Goal: Task Accomplishment & Management: Use online tool/utility

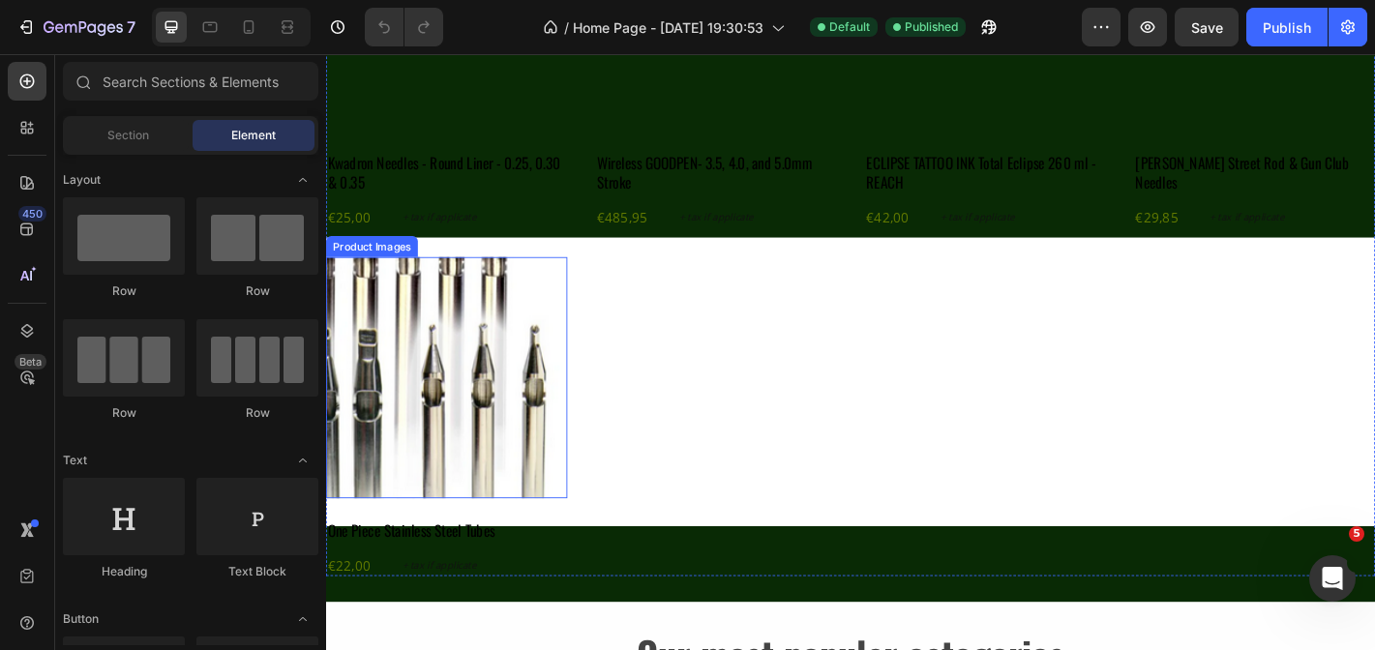
scroll to position [1338, 0]
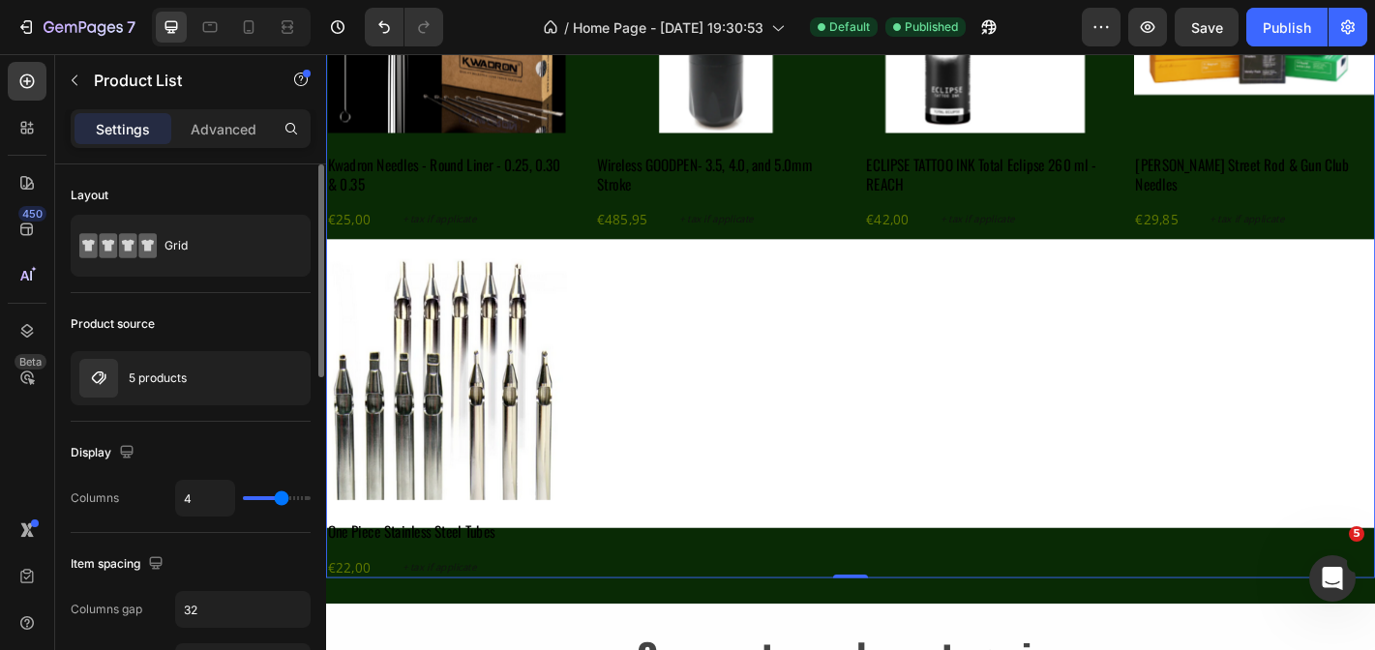
type input "5"
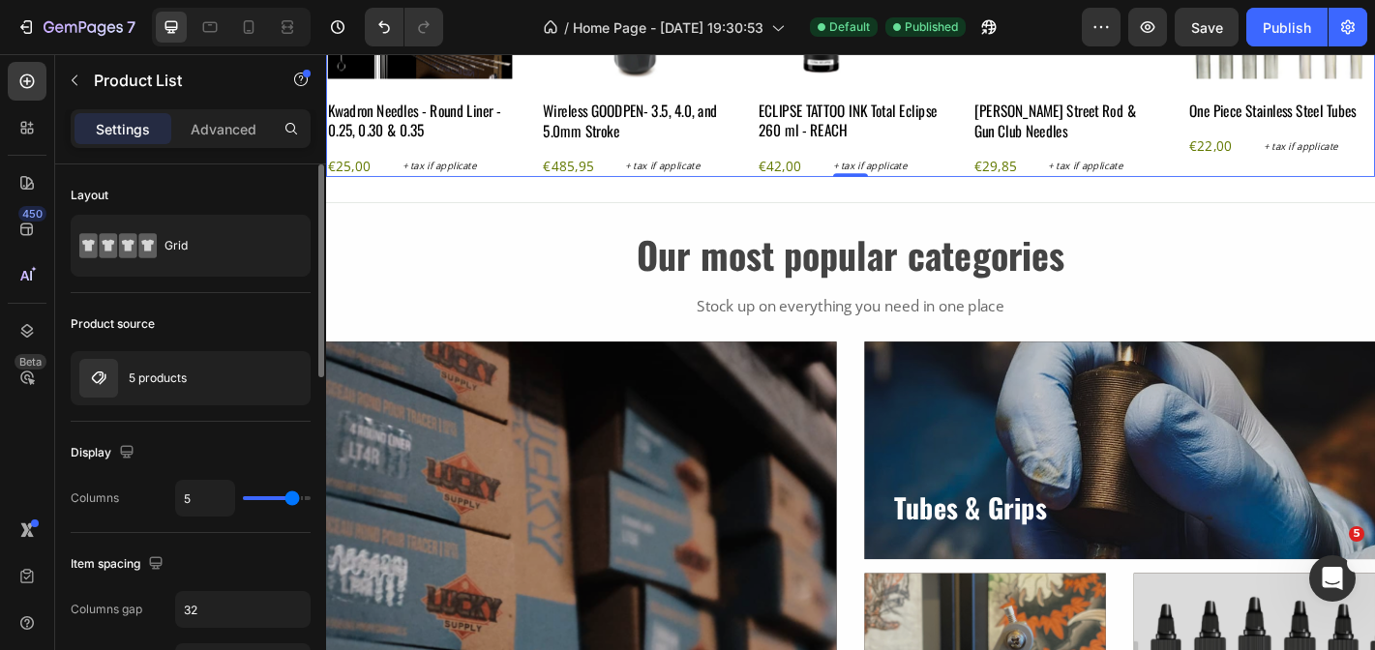
type input "5"
click at [287, 498] on input "range" at bounding box center [277, 499] width 68 height 4
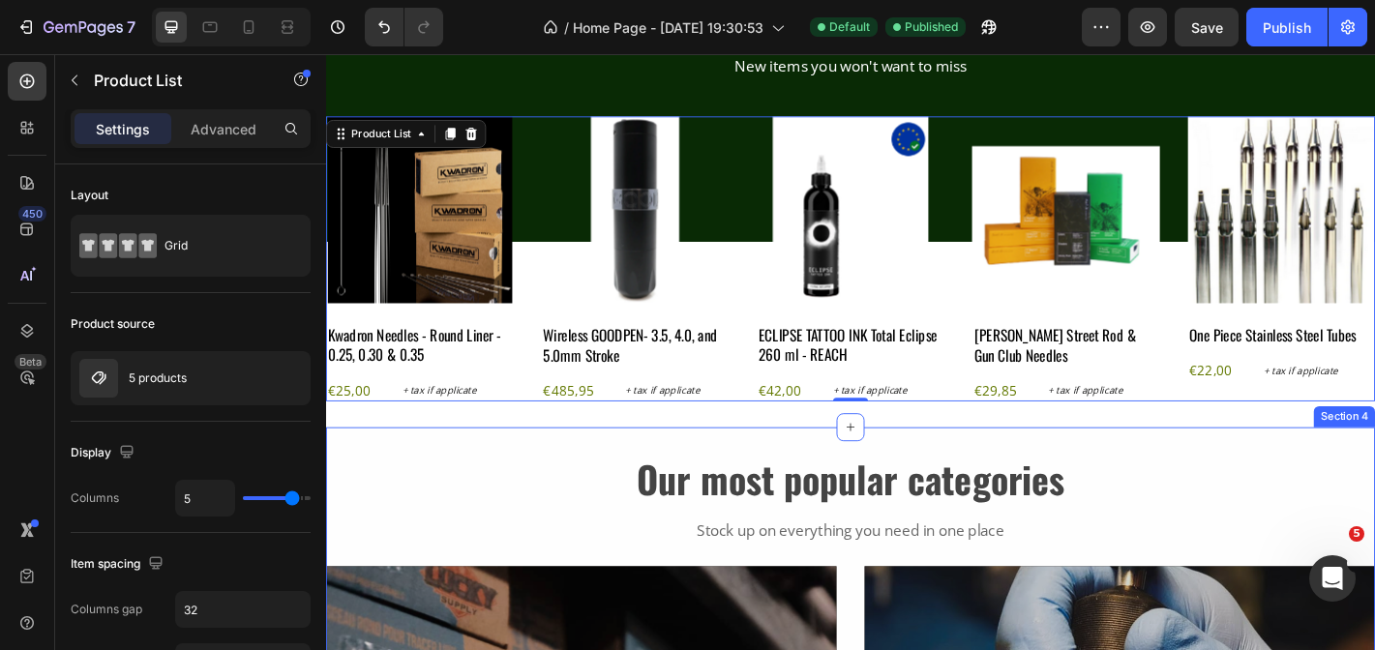
scroll to position [1085, 0]
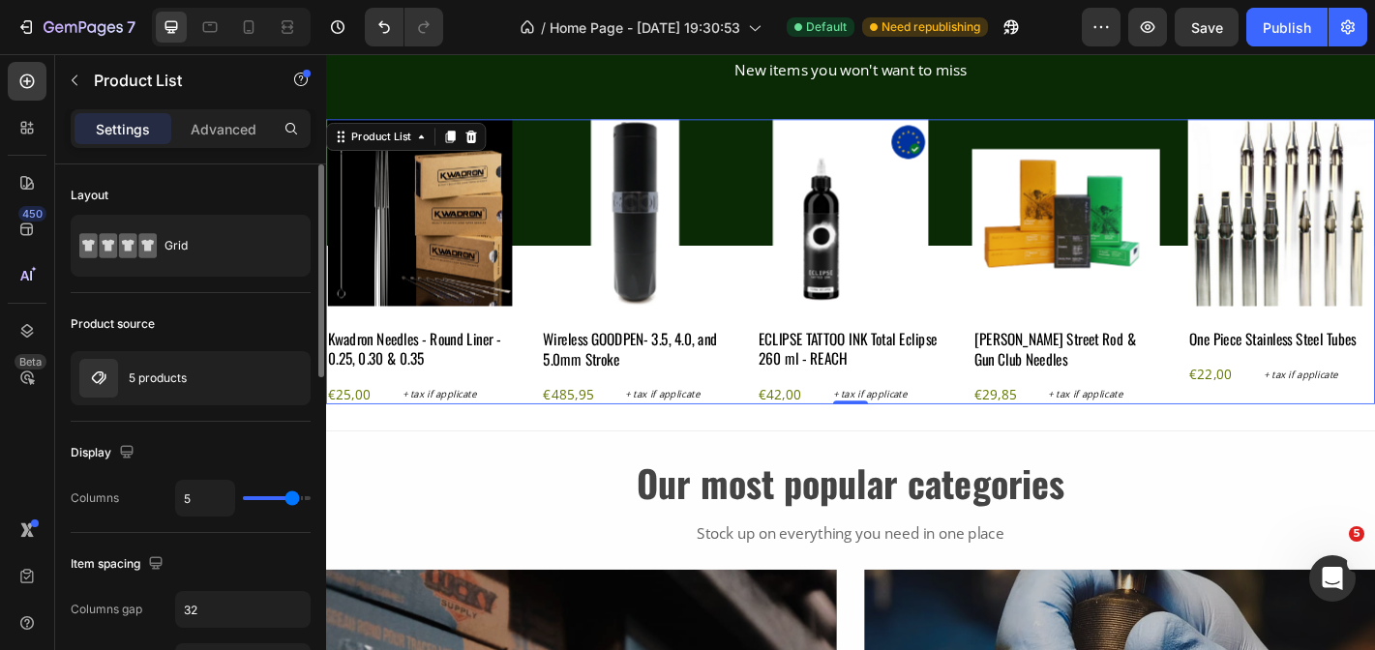
type input "6"
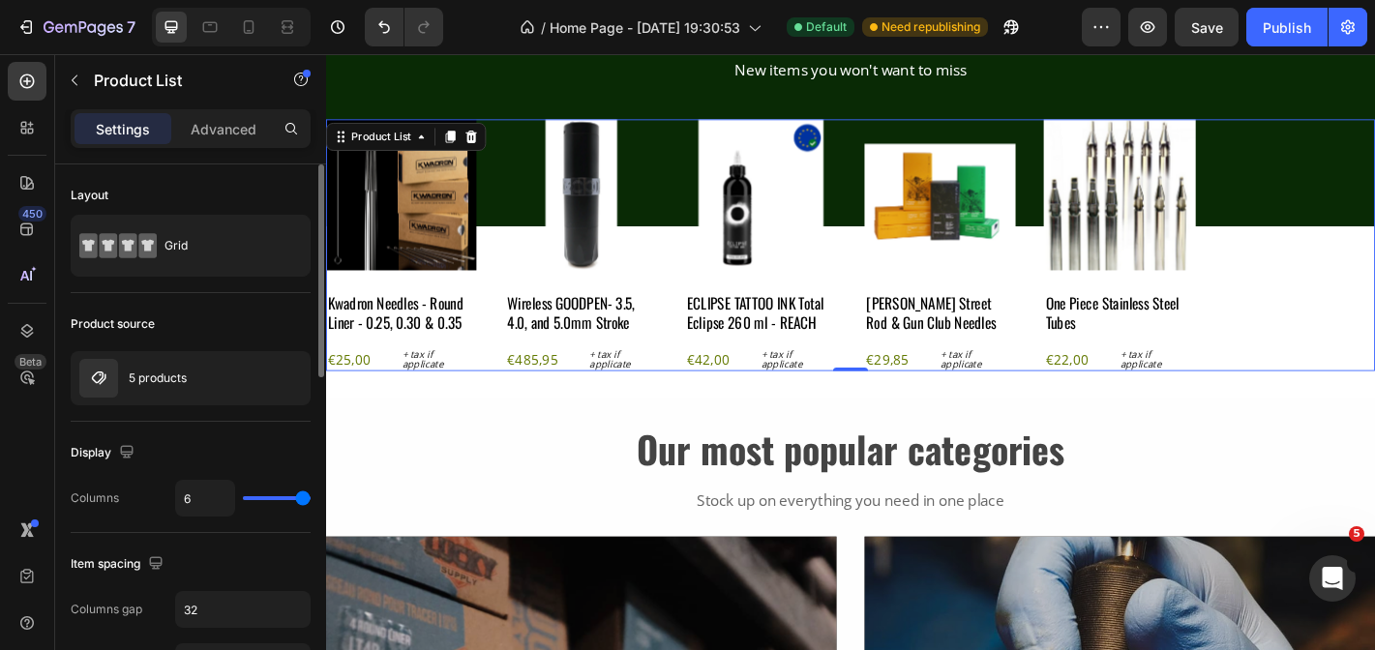
drag, startPoint x: 293, startPoint y: 491, endPoint x: 312, endPoint y: 492, distance: 18.4
type input "6"
click at [312, 492] on div "Layout Grid Product source 5 products Display Columns 6 Item spacing Columns ga…" at bounding box center [190, 435] width 271 height 541
type input "5"
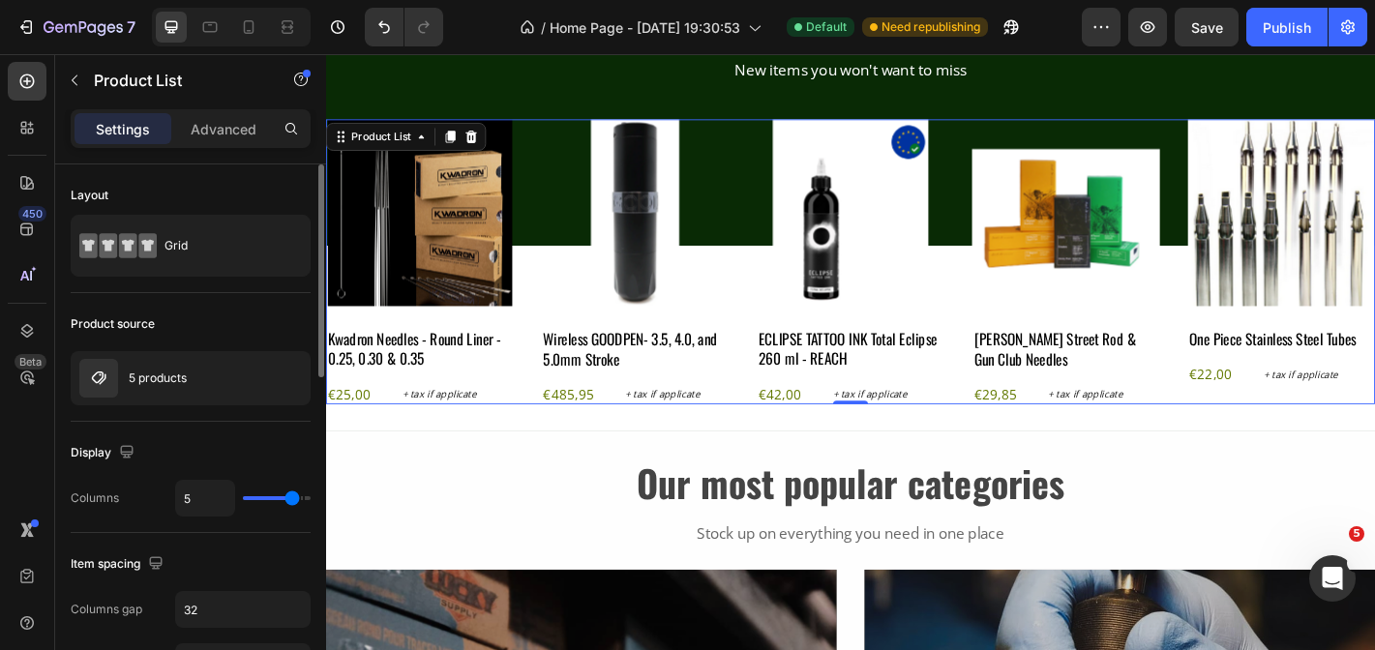
type input "4"
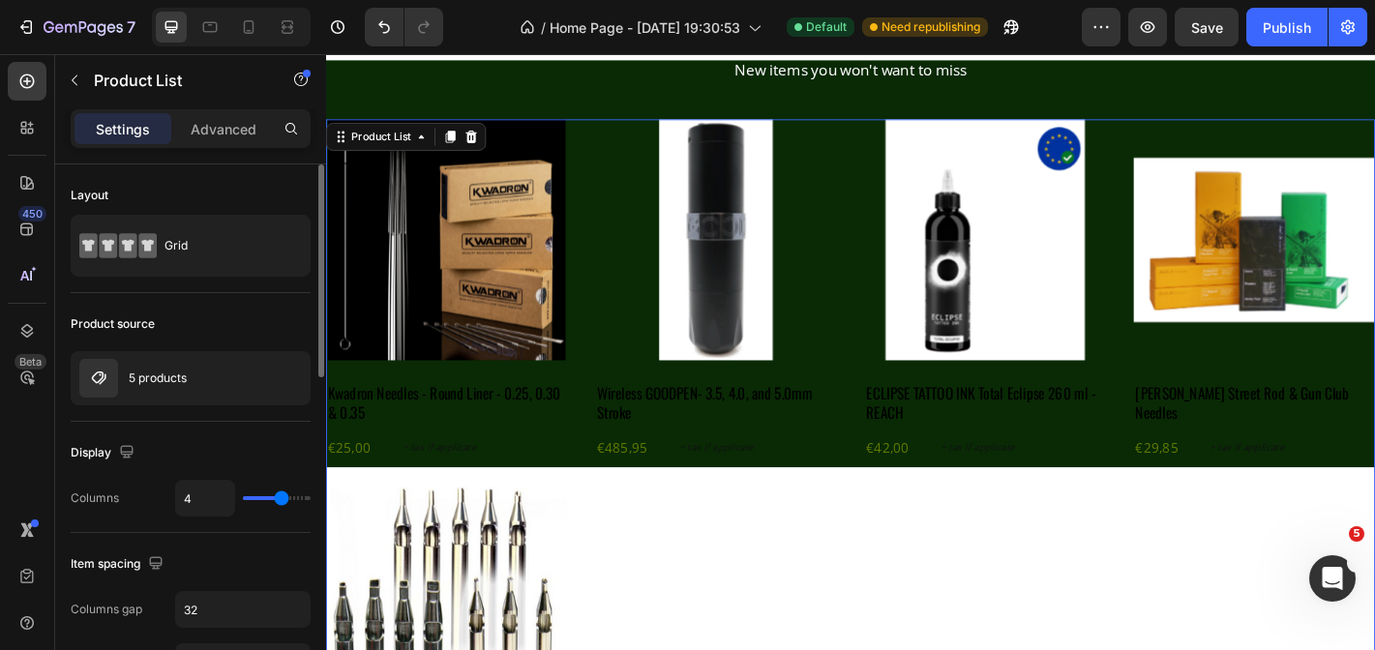
type input "5"
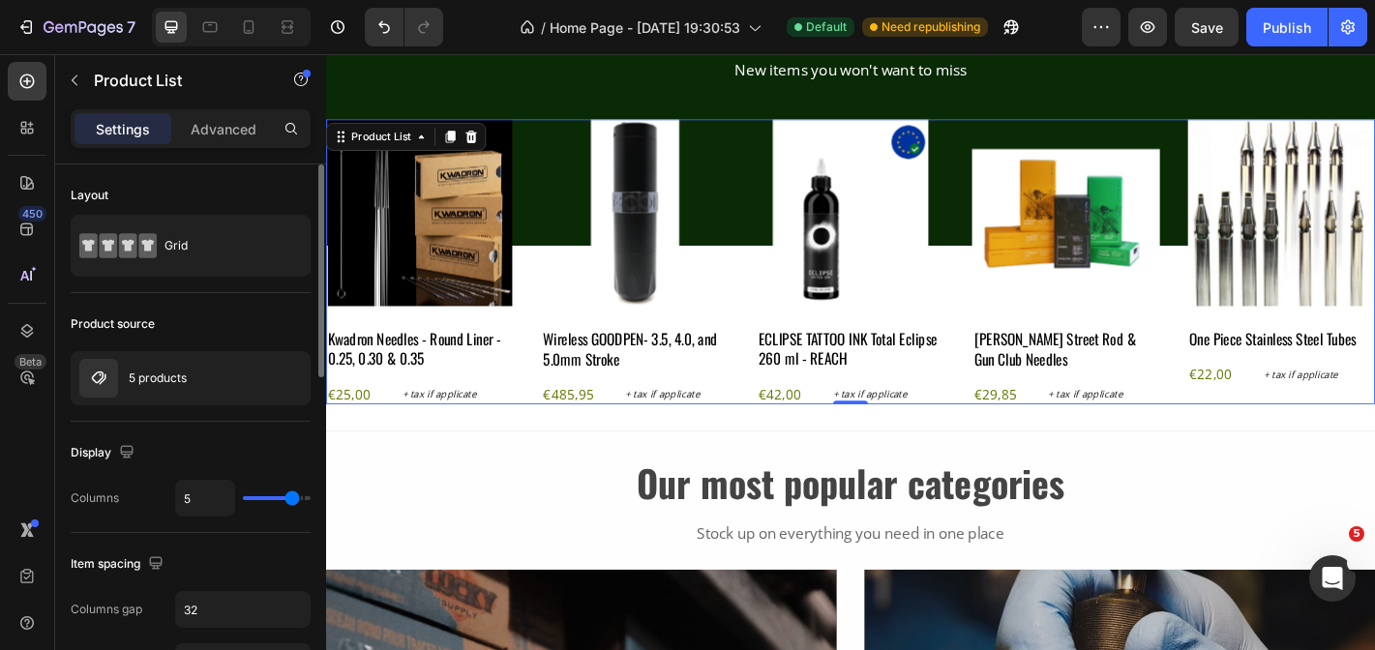
type input "5"
click at [288, 500] on input "range" at bounding box center [277, 499] width 68 height 4
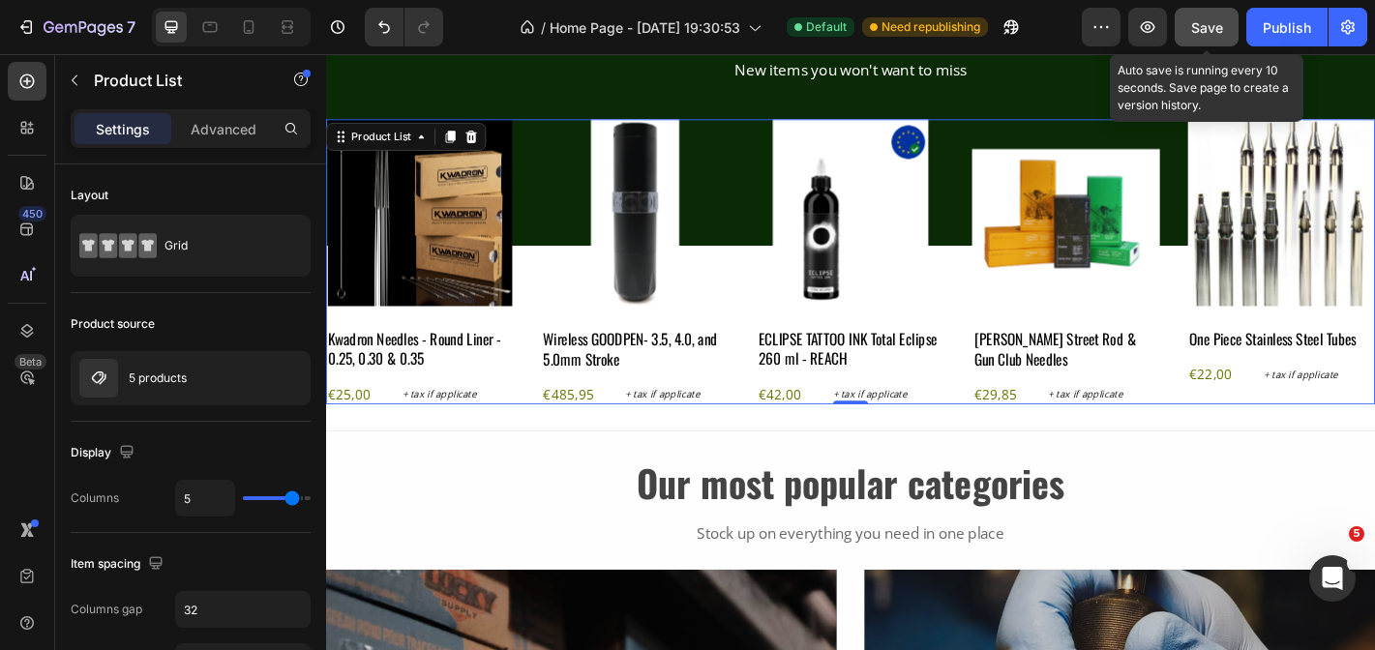
click at [1185, 43] on button "Save" at bounding box center [1207, 27] width 64 height 39
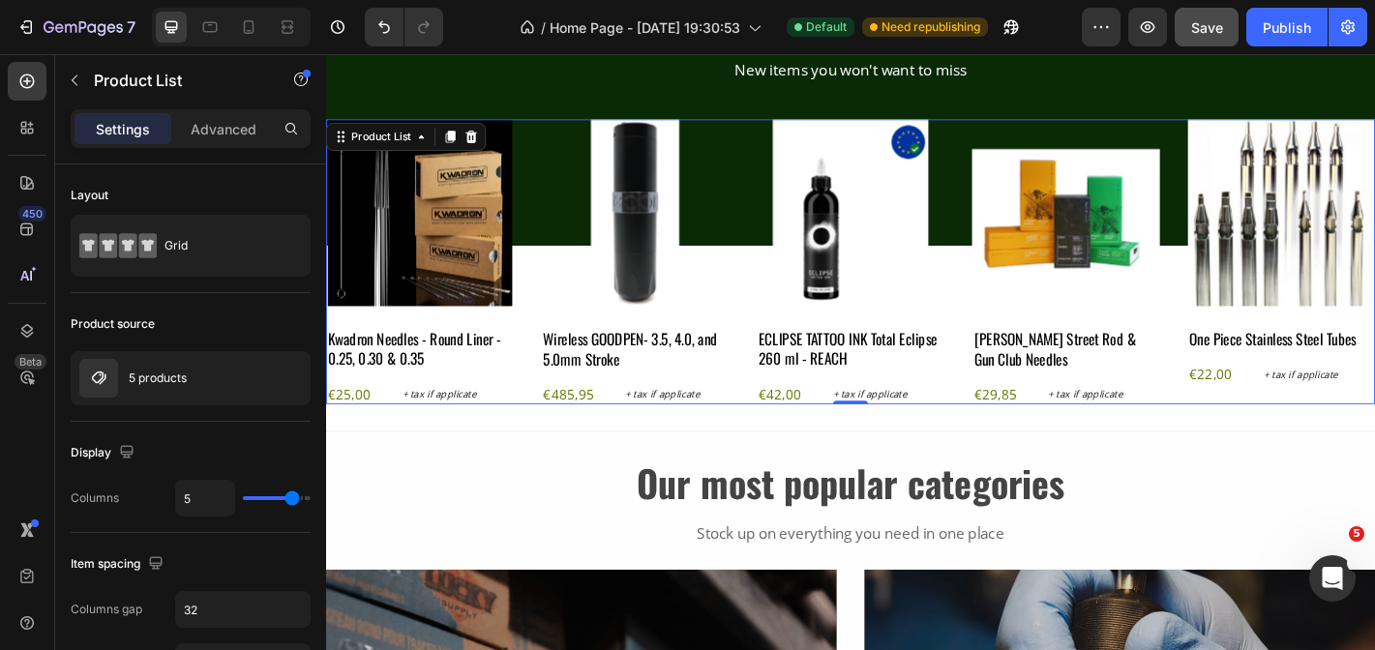
click at [1216, 40] on button "Save" at bounding box center [1207, 27] width 64 height 39
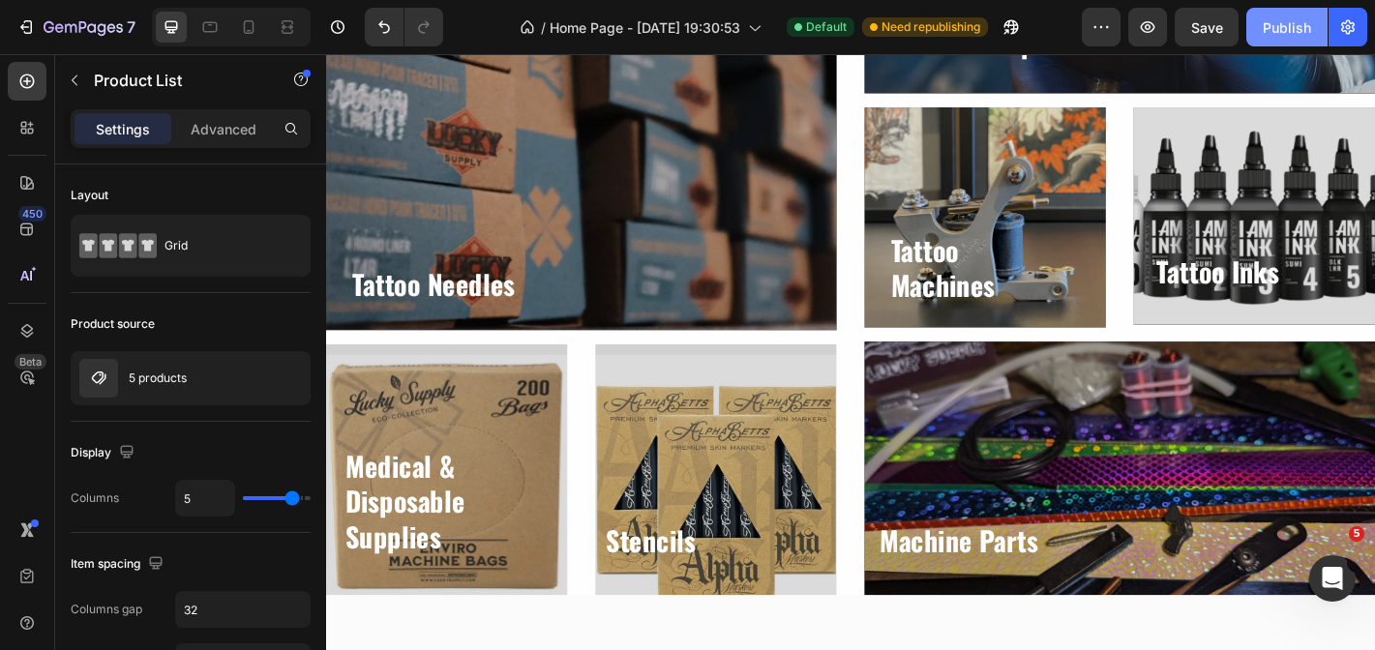
scroll to position [598, 0]
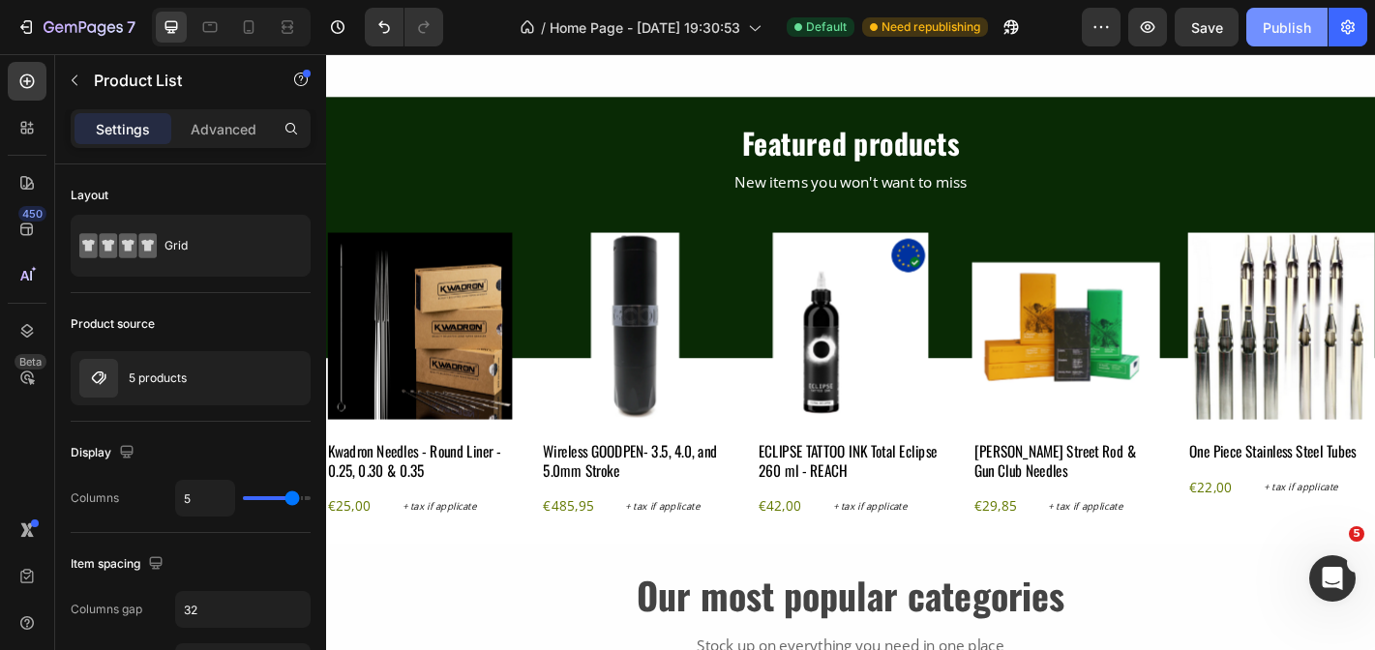
click at [1268, 37] on div "Publish" at bounding box center [1287, 27] width 48 height 20
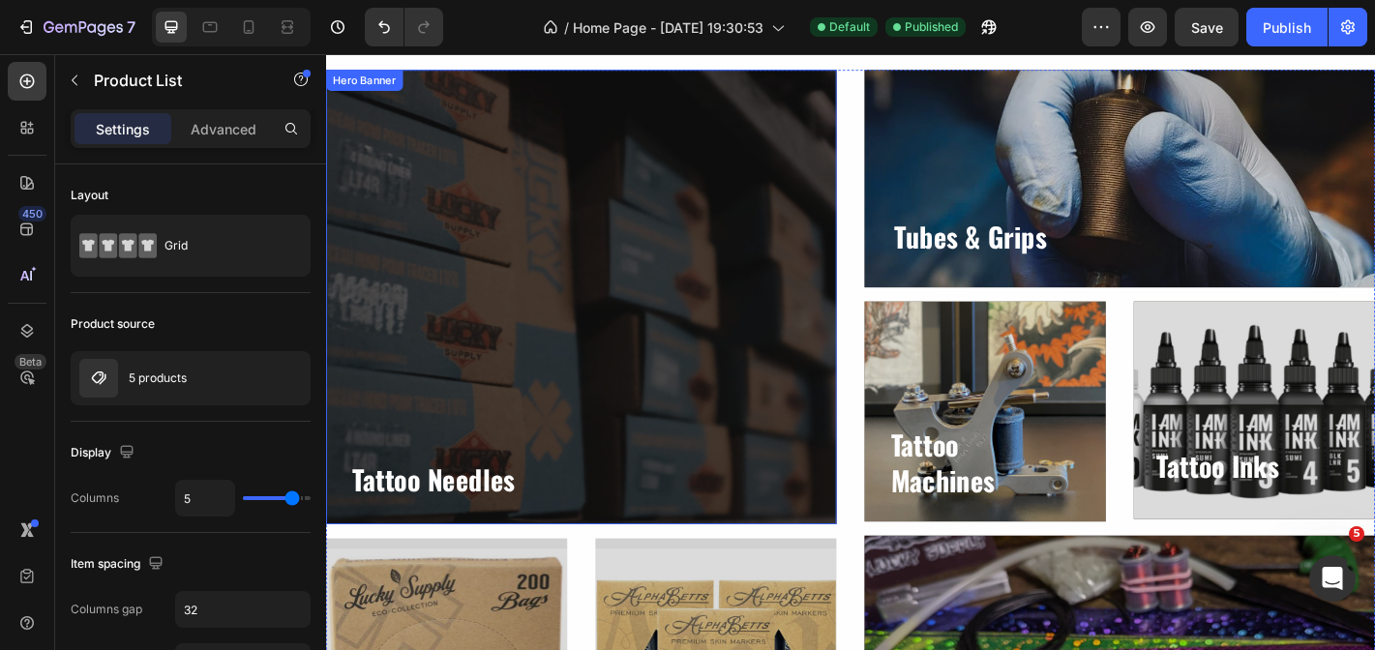
scroll to position [1259, 0]
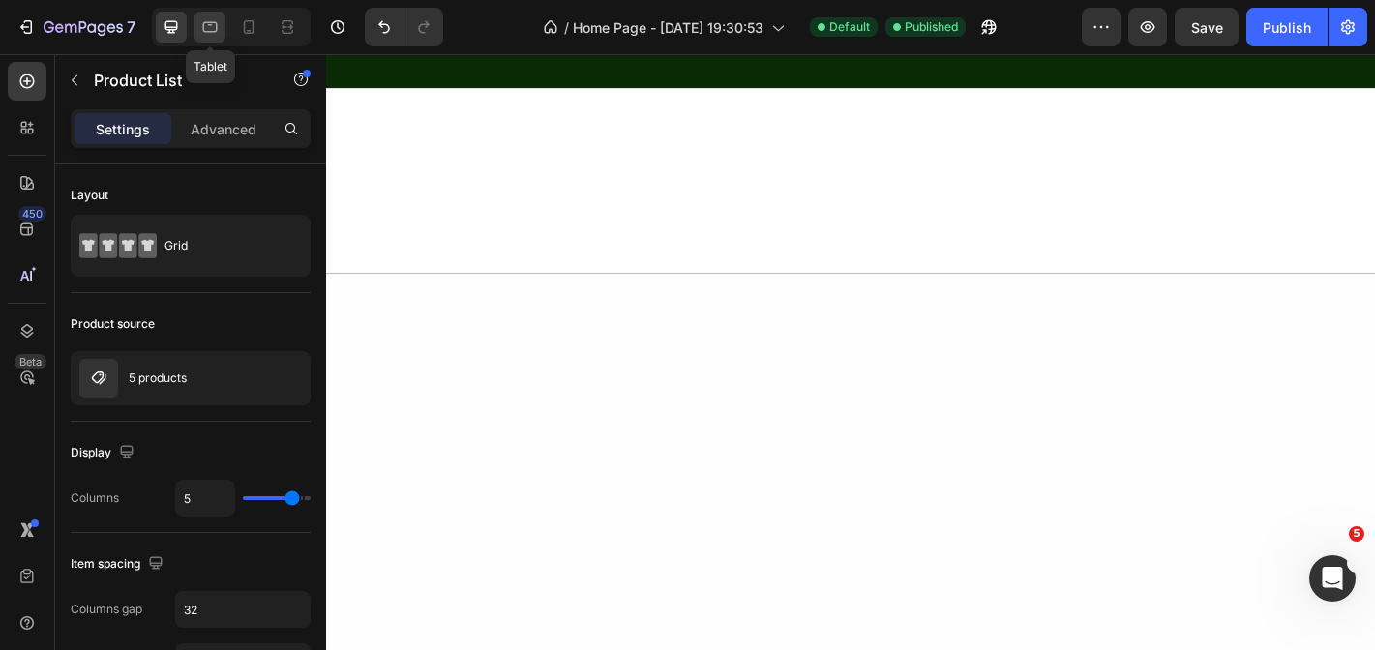
click at [207, 29] on icon at bounding box center [209, 26] width 19 height 19
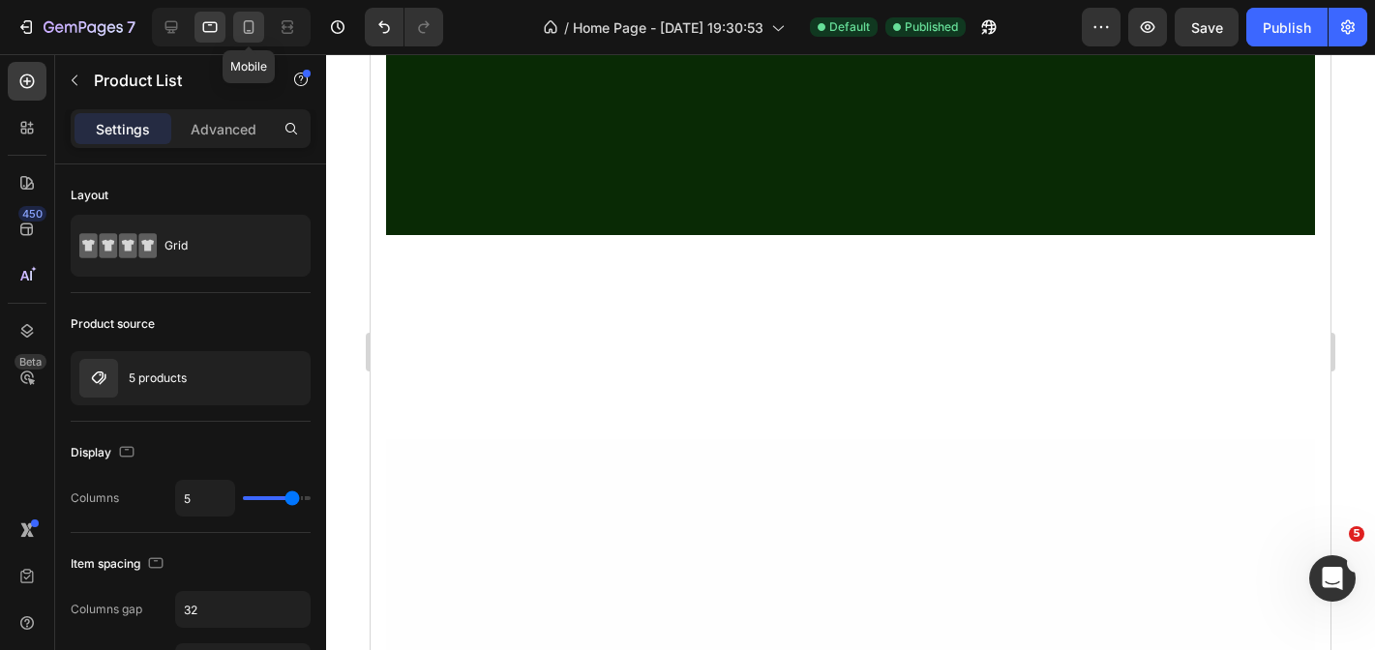
scroll to position [46, 0]
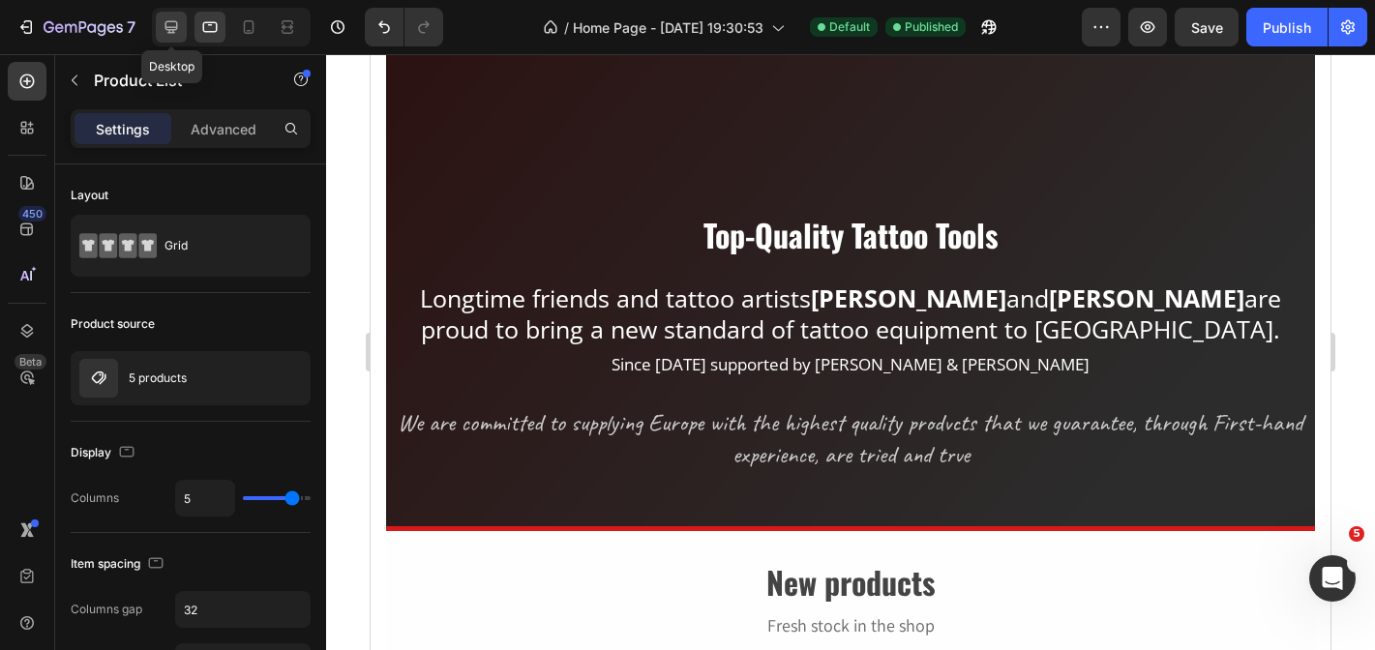
drag, startPoint x: 180, startPoint y: 30, endPoint x: 169, endPoint y: 27, distance: 11.0
click at [179, 30] on icon at bounding box center [171, 26] width 19 height 19
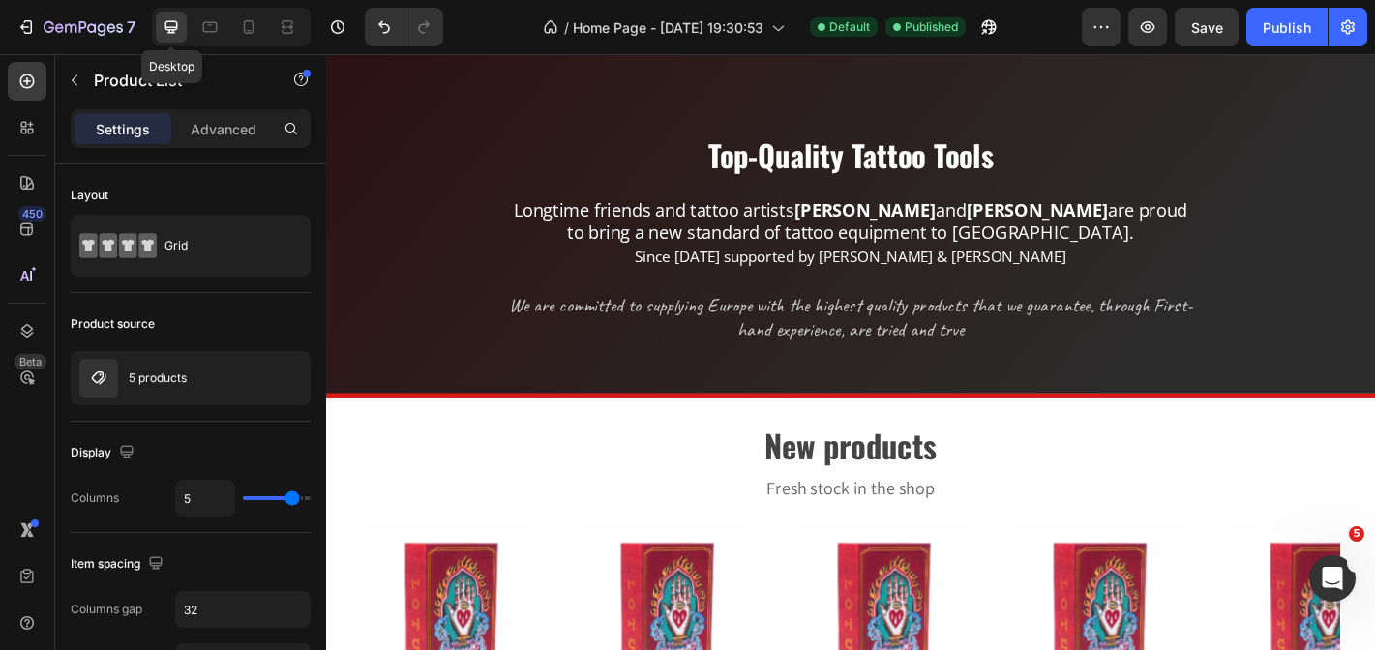
click at [169, 27] on icon at bounding box center [172, 27] width 13 height 13
click at [250, 35] on icon at bounding box center [248, 26] width 19 height 19
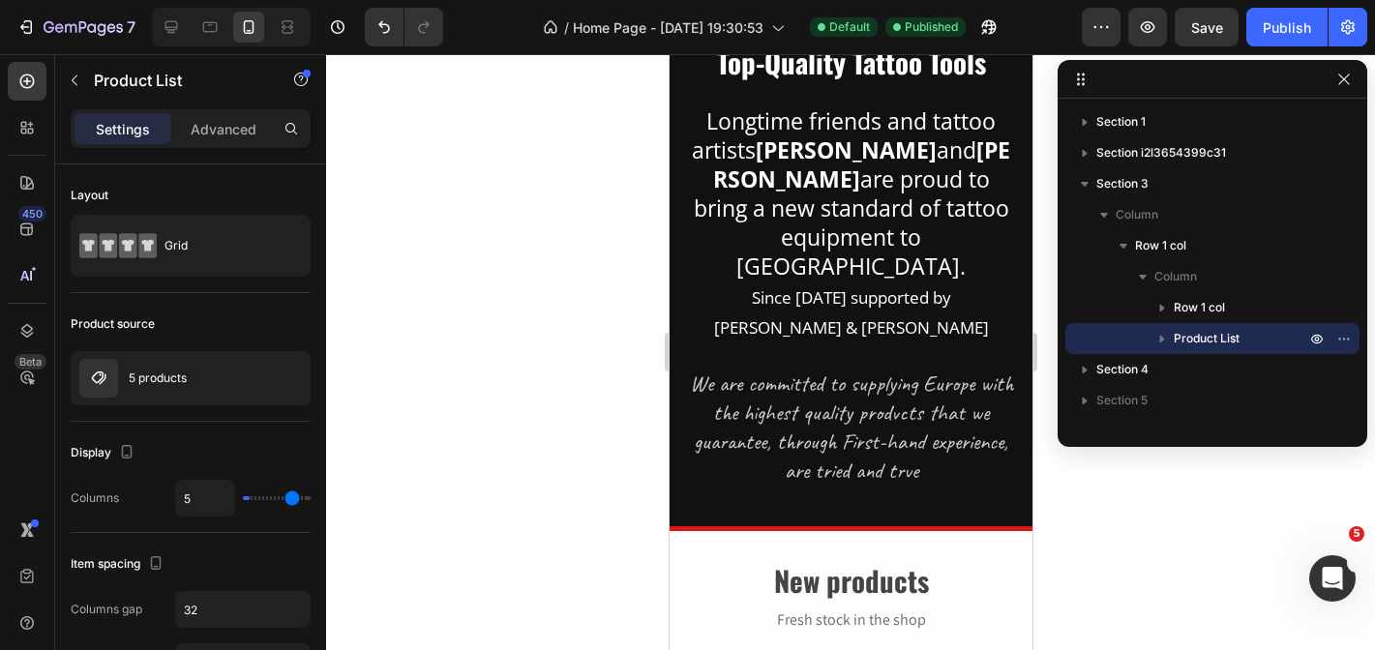
type input "1"
click at [250, 28] on icon at bounding box center [248, 26] width 19 height 19
click at [211, 32] on icon at bounding box center [210, 27] width 15 height 11
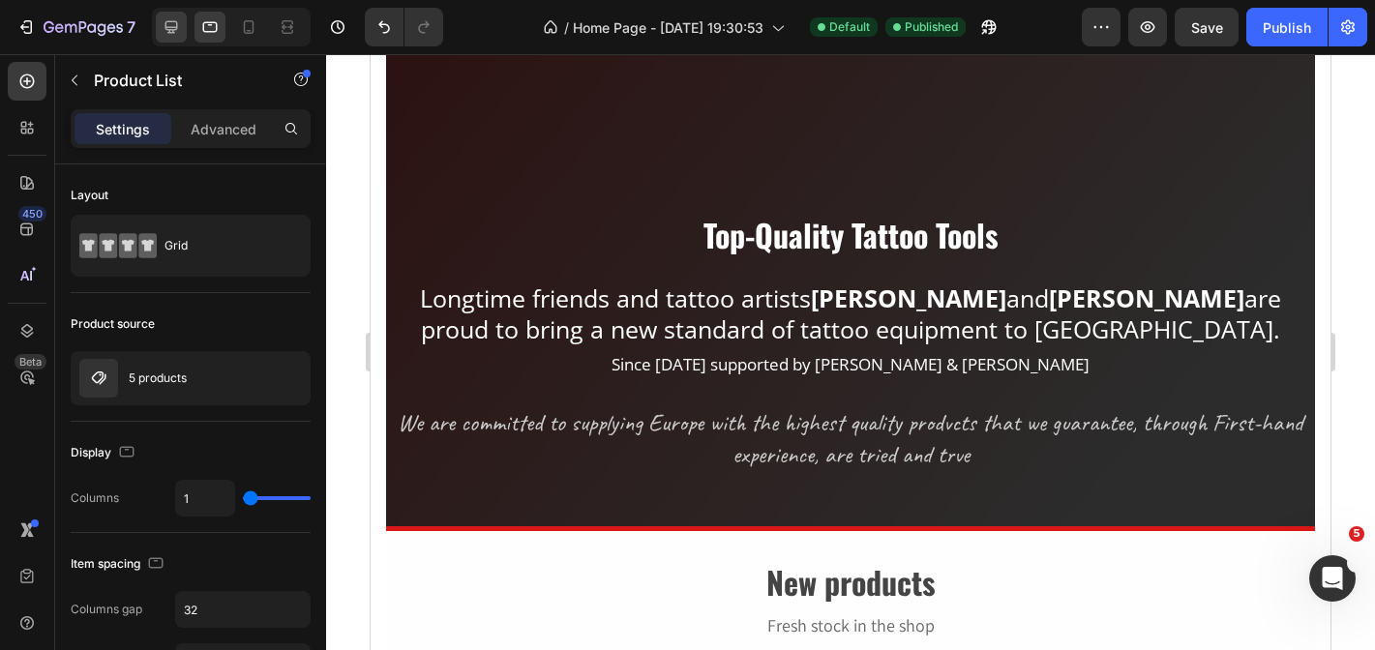
type input "6"
click at [167, 31] on icon at bounding box center [171, 26] width 19 height 19
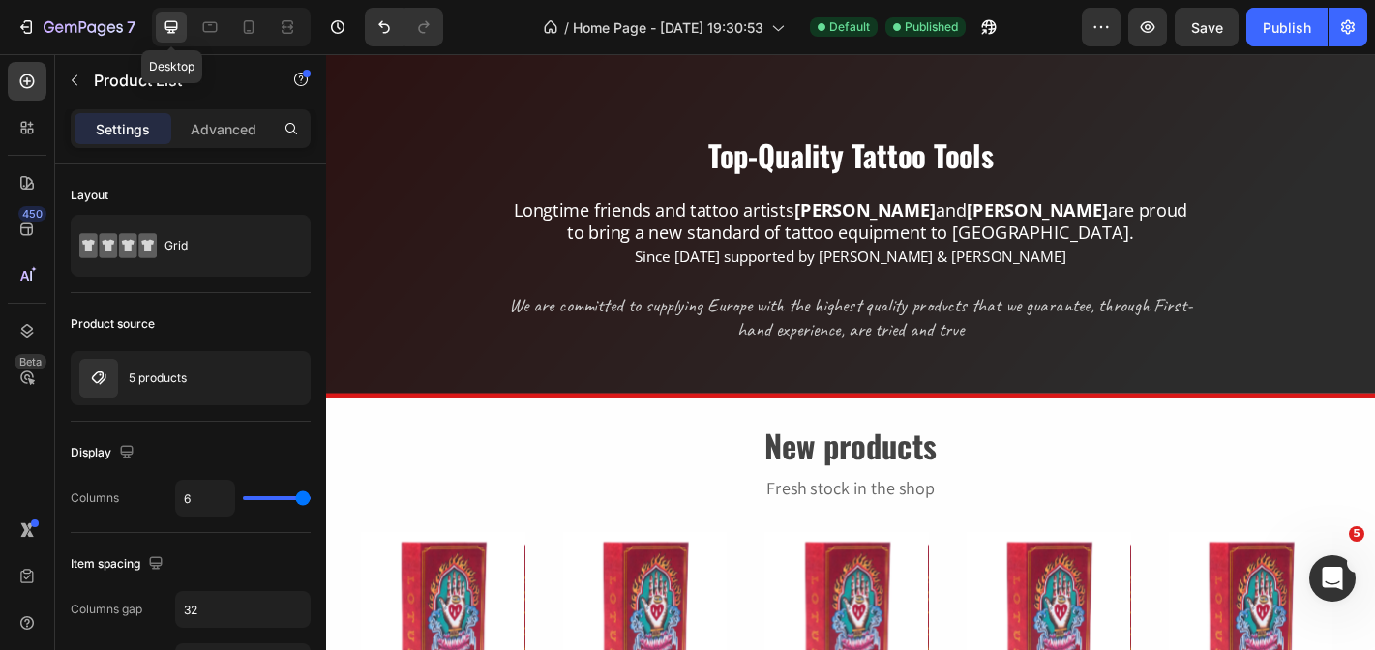
click at [175, 27] on icon at bounding box center [172, 27] width 13 height 13
click at [1100, 20] on icon "button" at bounding box center [1101, 26] width 19 height 19
click at [1100, 25] on icon "button" at bounding box center [1101, 26] width 19 height 19
click at [1099, 22] on icon "button" at bounding box center [1101, 26] width 19 height 19
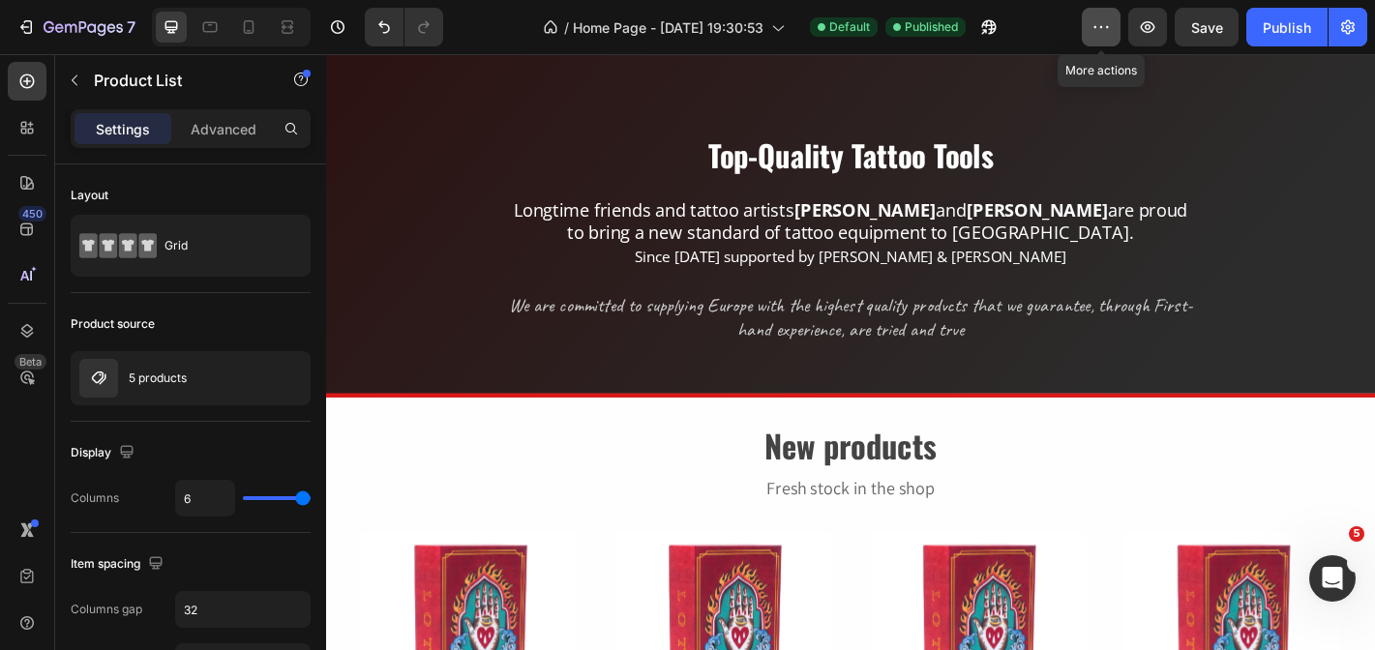
click at [1092, 34] on button "button" at bounding box center [1101, 27] width 39 height 39
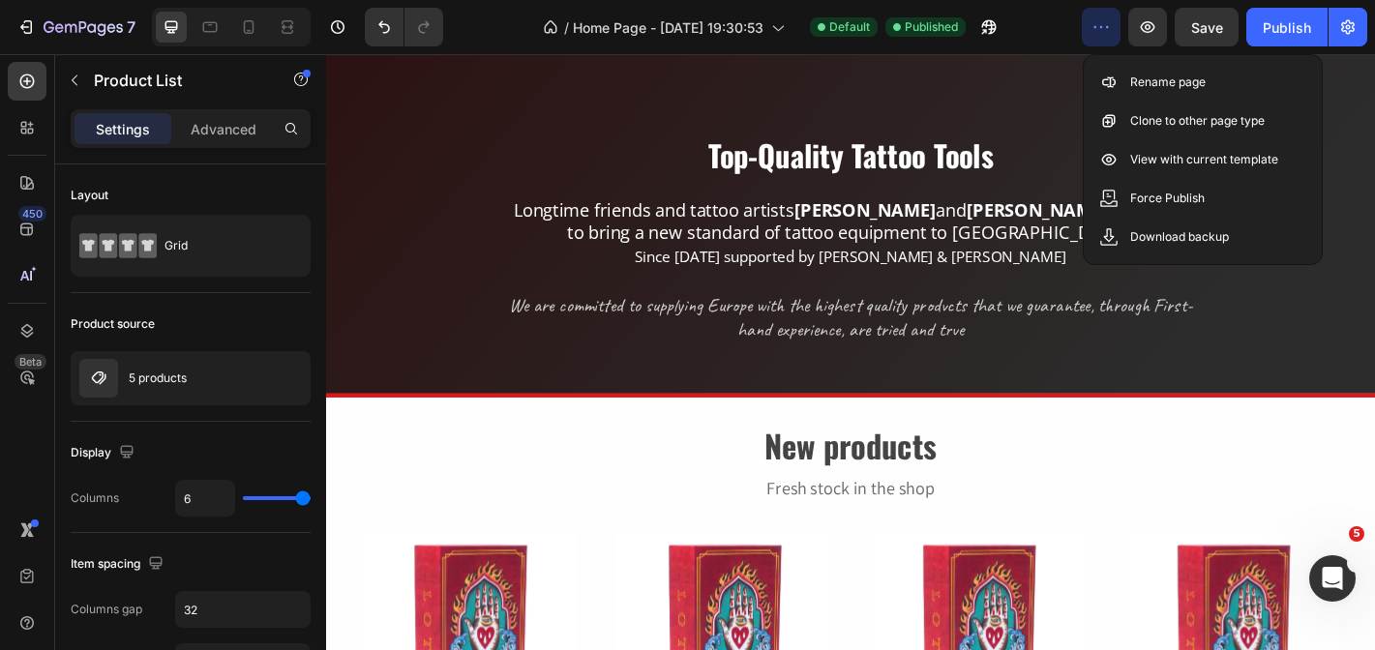
click at [1092, 34] on button "button" at bounding box center [1101, 27] width 39 height 39
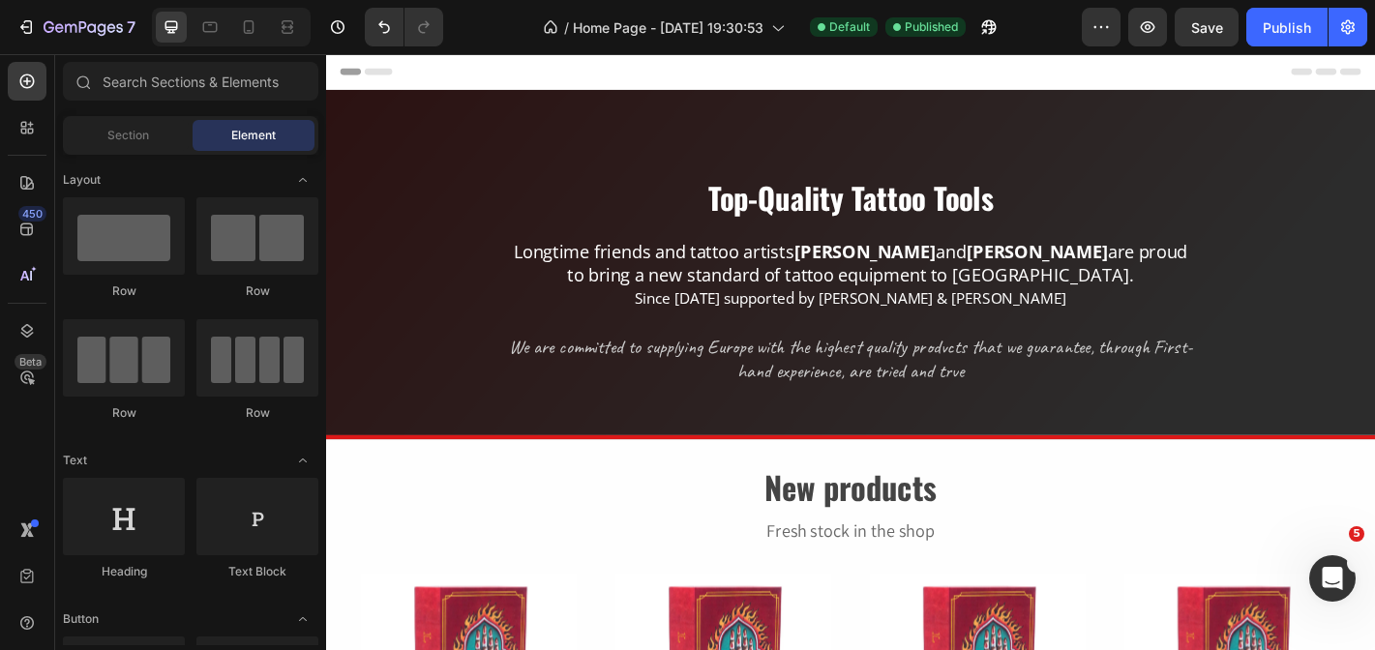
click at [385, 80] on span "Header" at bounding box center [384, 73] width 43 height 19
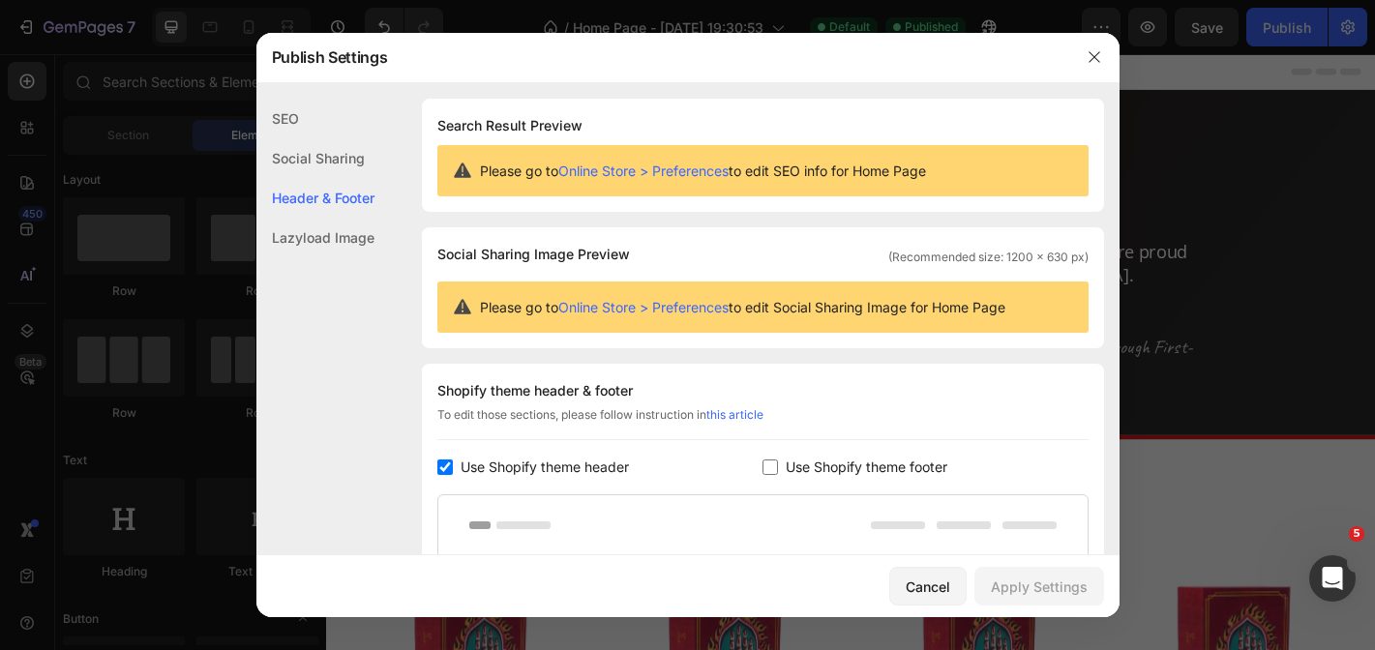
scroll to position [261, 0]
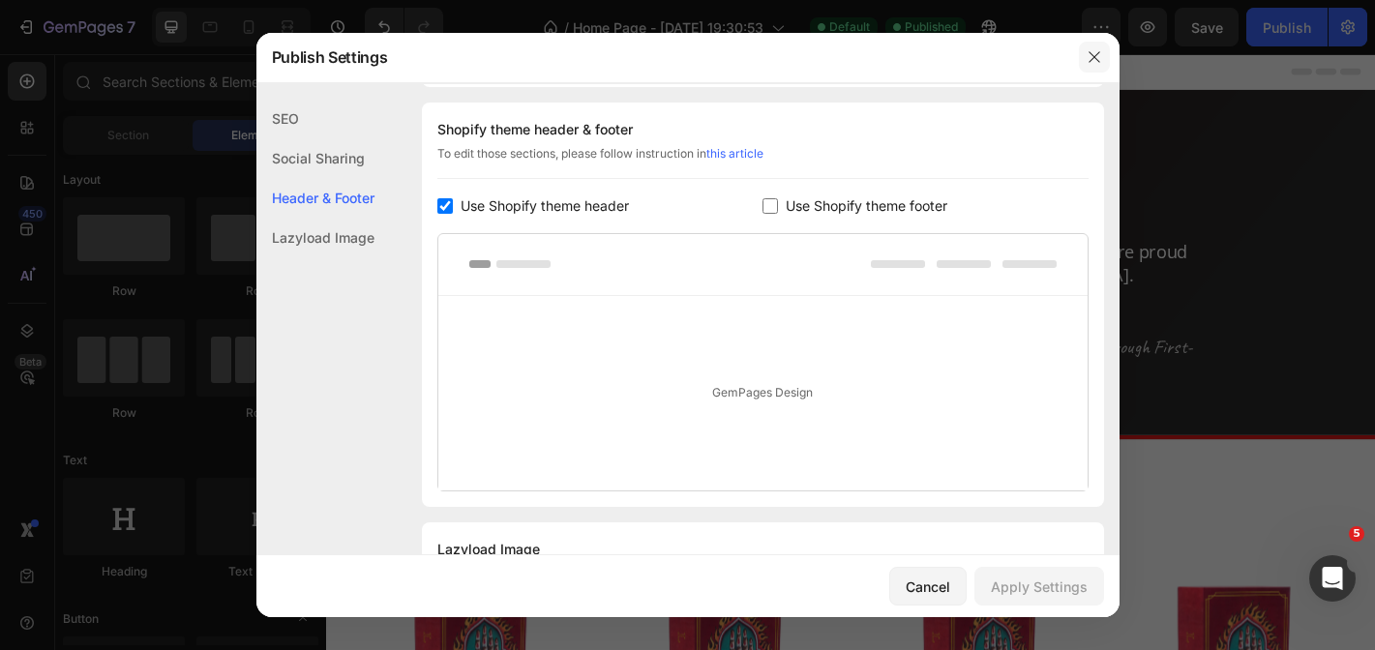
click at [1097, 58] on icon "button" at bounding box center [1094, 56] width 15 height 15
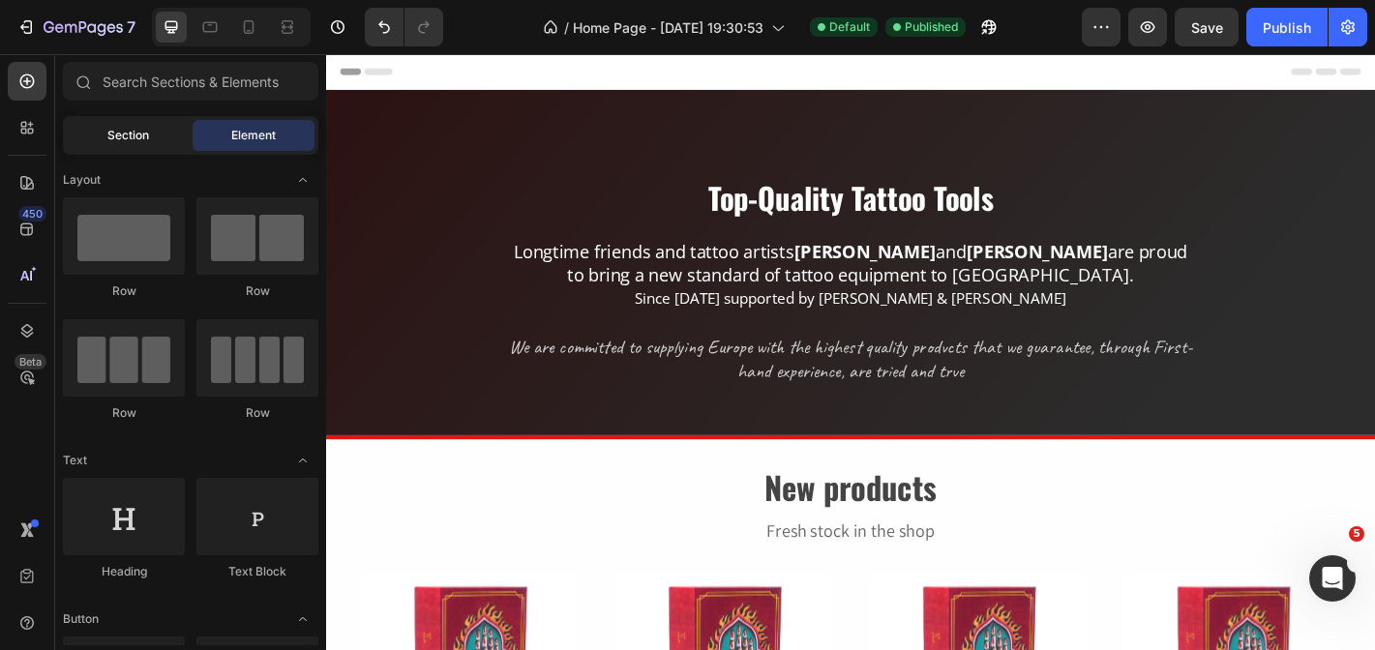
click at [133, 136] on span "Section" at bounding box center [128, 135] width 42 height 17
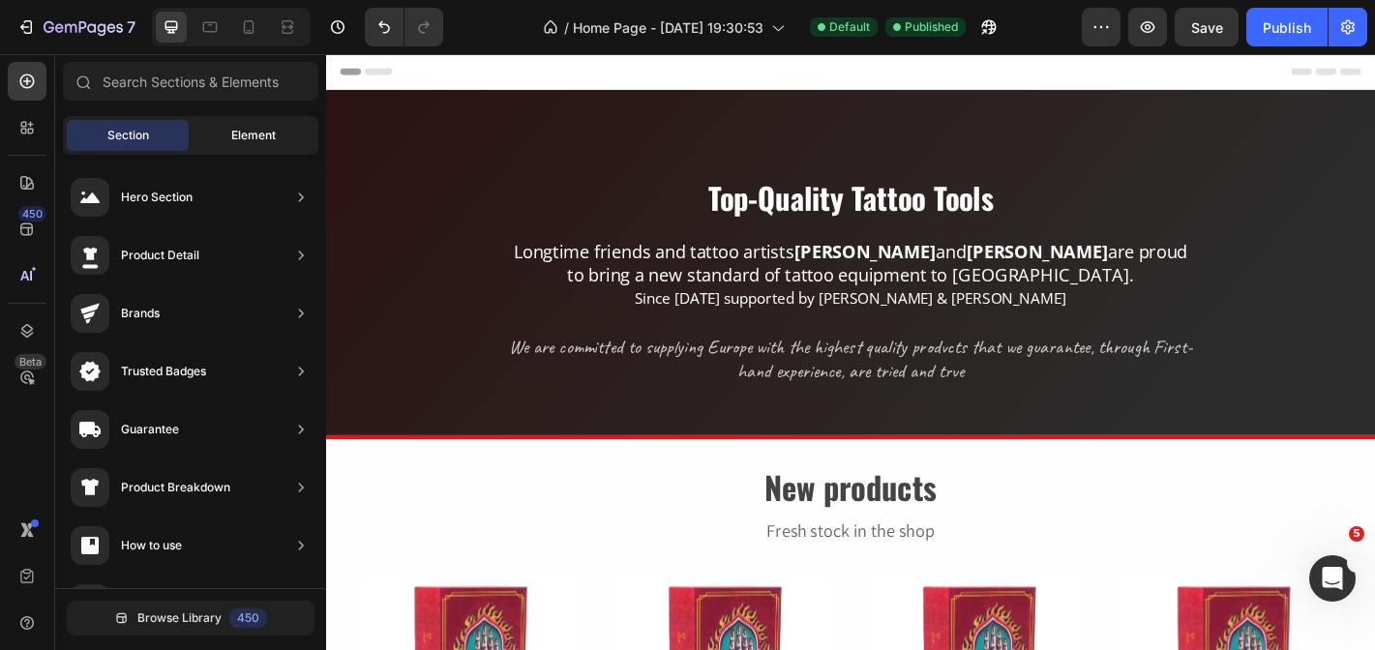
click at [240, 135] on span "Element" at bounding box center [253, 135] width 45 height 17
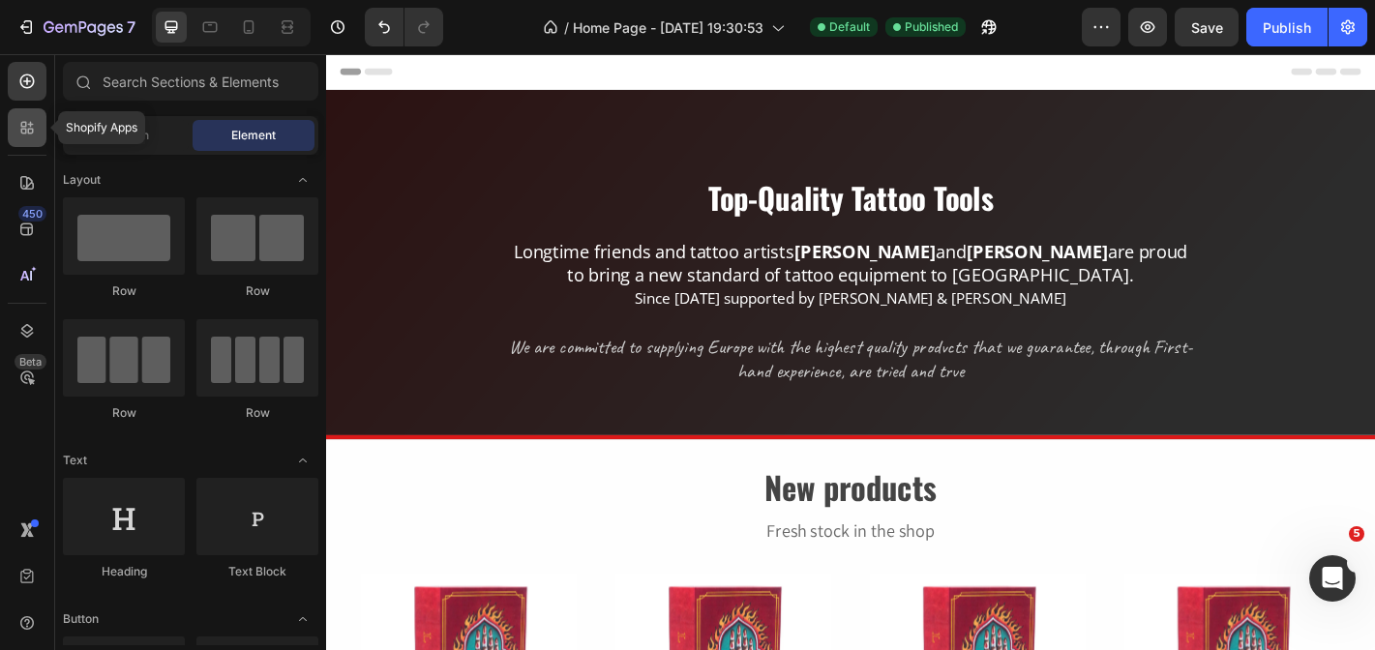
click at [16, 133] on div at bounding box center [27, 127] width 39 height 39
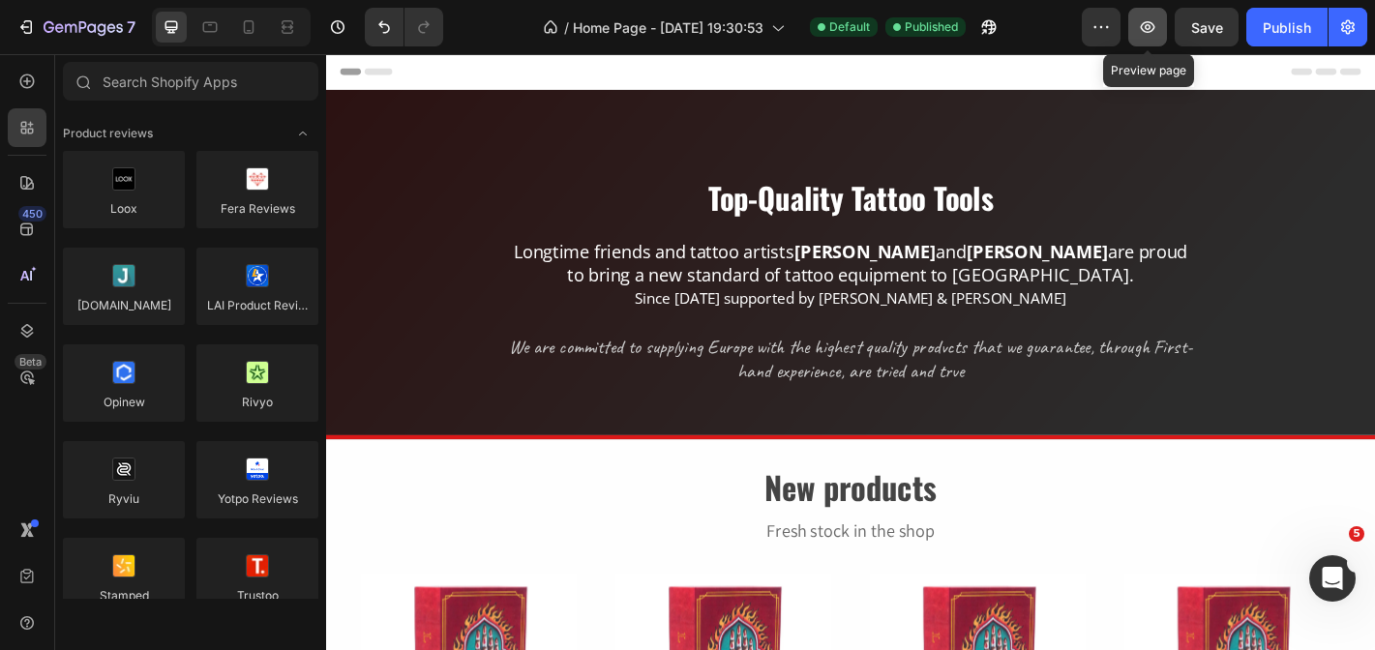
click at [1150, 19] on icon "button" at bounding box center [1147, 26] width 19 height 19
click at [35, 334] on icon at bounding box center [26, 330] width 19 height 19
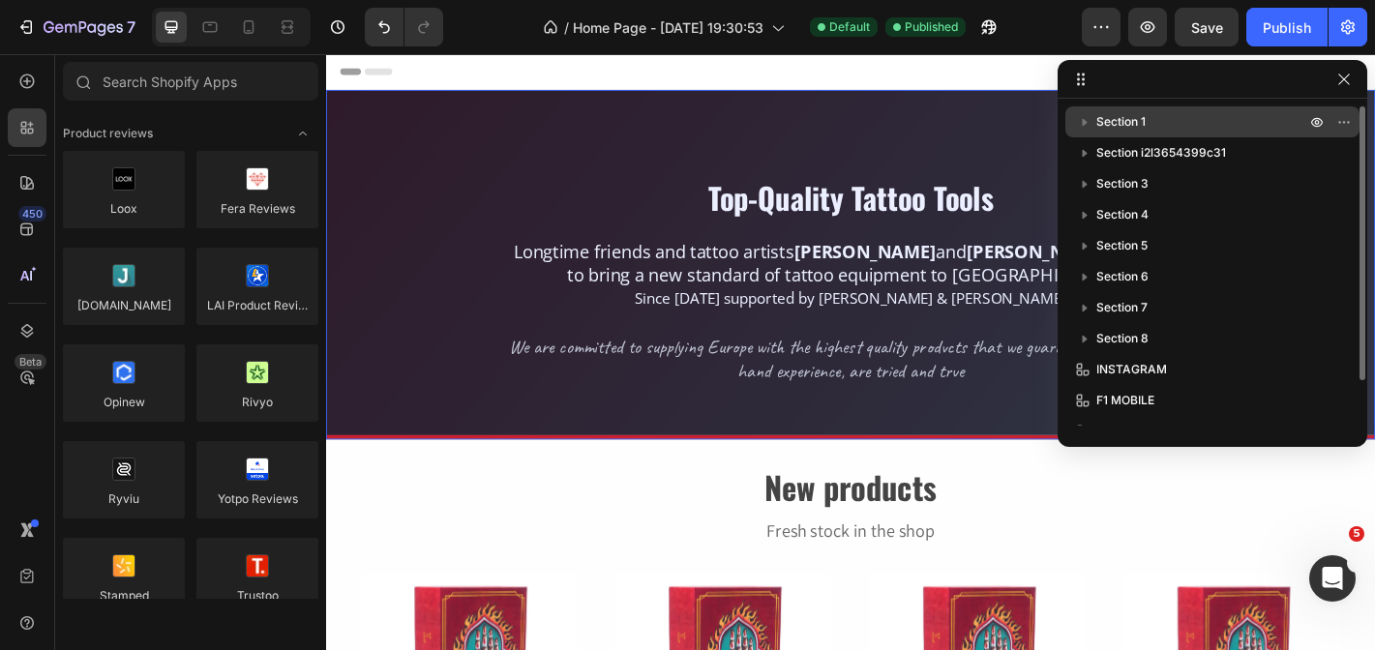
click at [1087, 123] on icon "button" at bounding box center [1085, 123] width 5 height 8
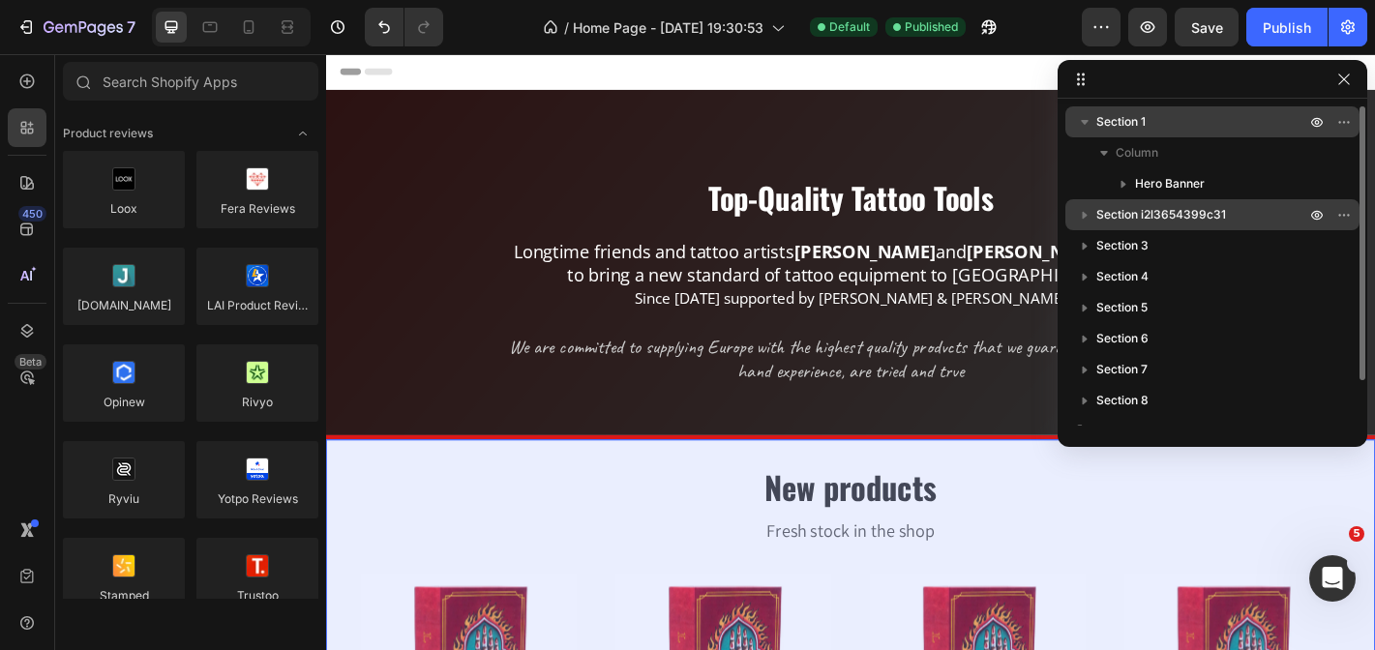
click at [1083, 219] on icon "button" at bounding box center [1085, 216] width 5 height 8
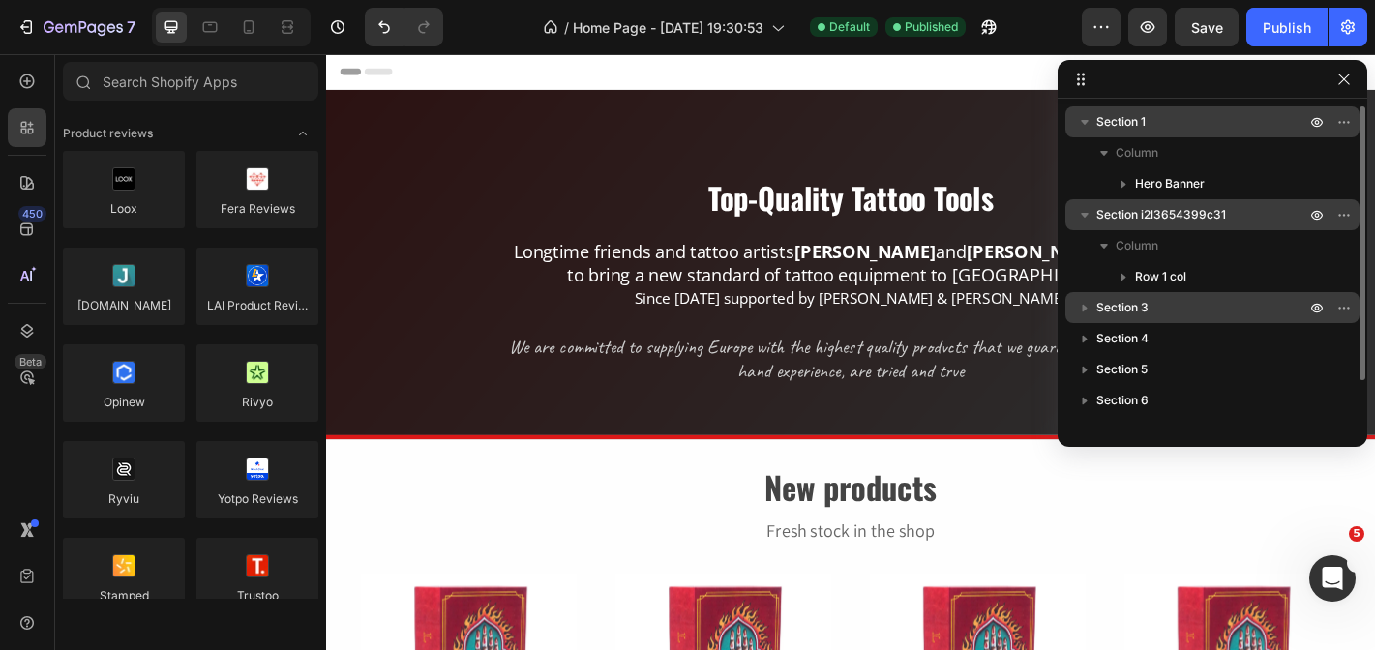
click at [1087, 303] on icon "button" at bounding box center [1084, 307] width 19 height 19
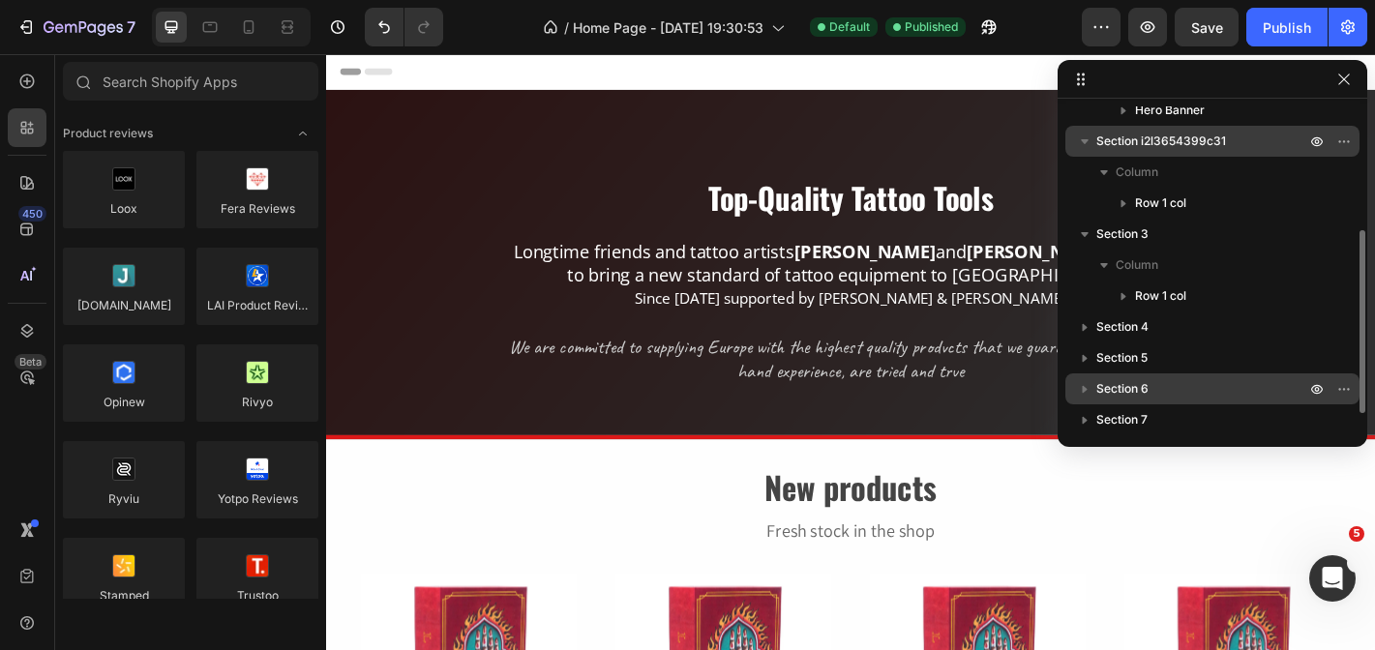
scroll to position [0, 0]
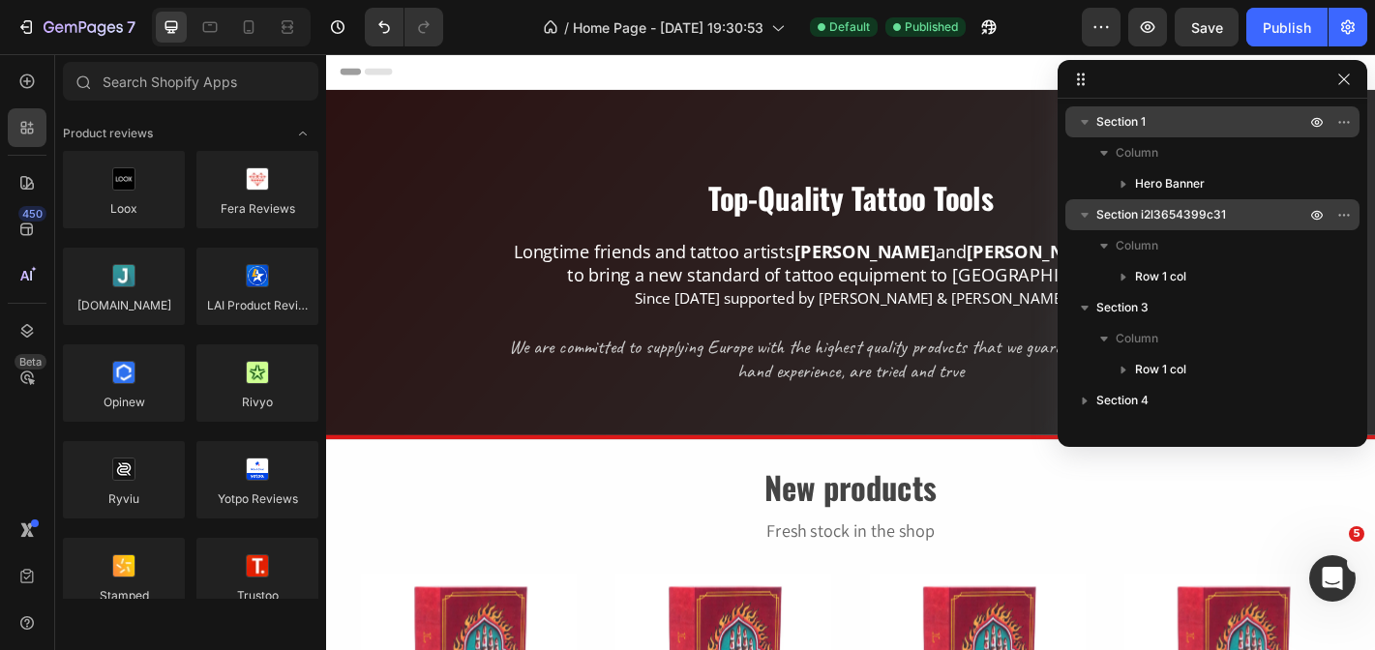
click at [1342, 82] on icon "button" at bounding box center [1344, 79] width 11 height 11
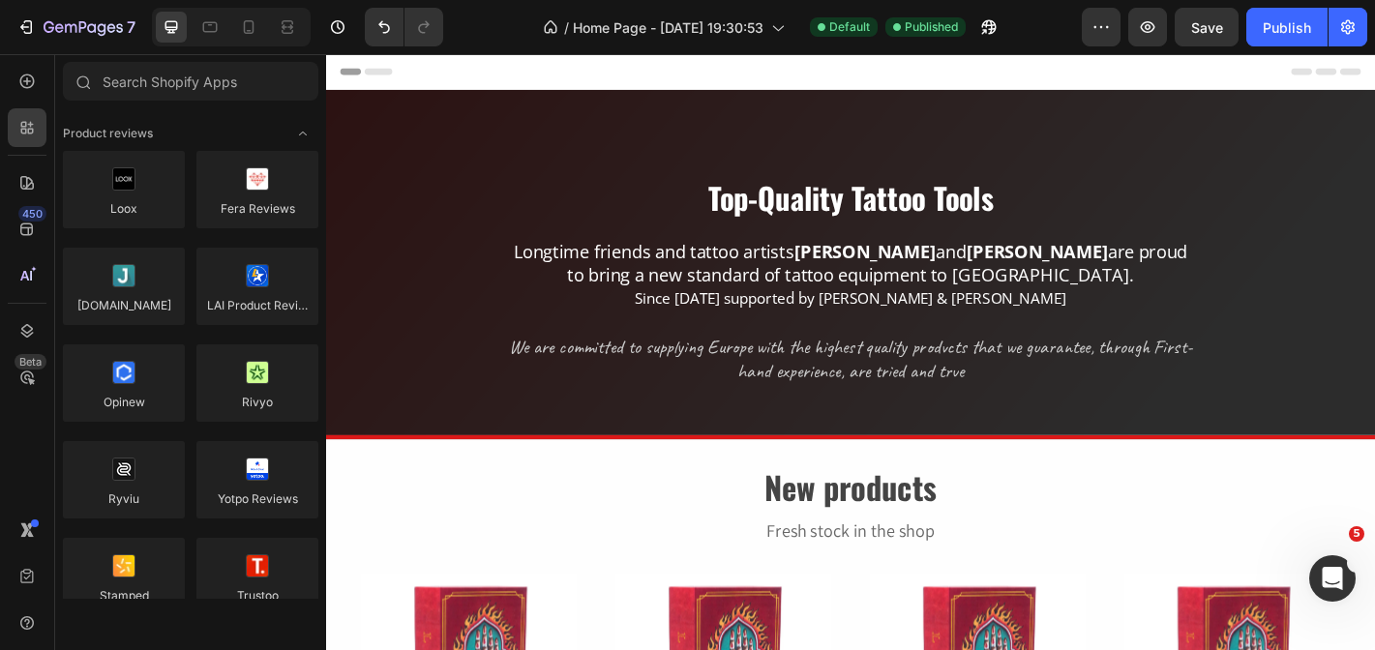
click at [86, 53] on div "7 Version history / Home Page - [DATE] 19:30:53 Default Published Preview Save …" at bounding box center [687, 27] width 1375 height 55
click at [72, 26] on icon "button" at bounding box center [71, 28] width 12 height 9
